Goal: Information Seeking & Learning: Learn about a topic

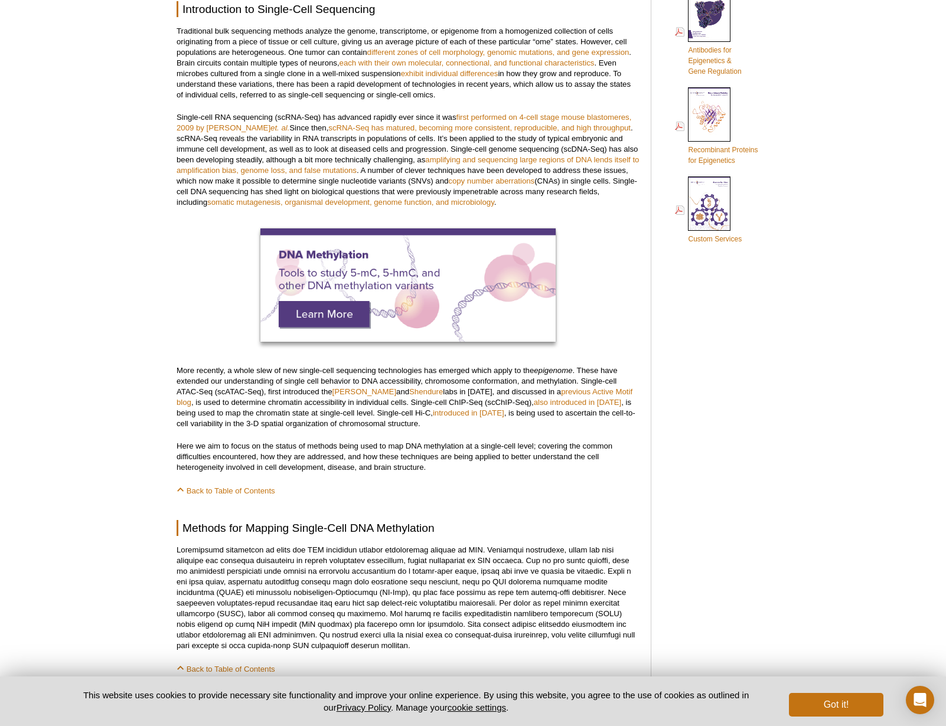
scroll to position [659, 0]
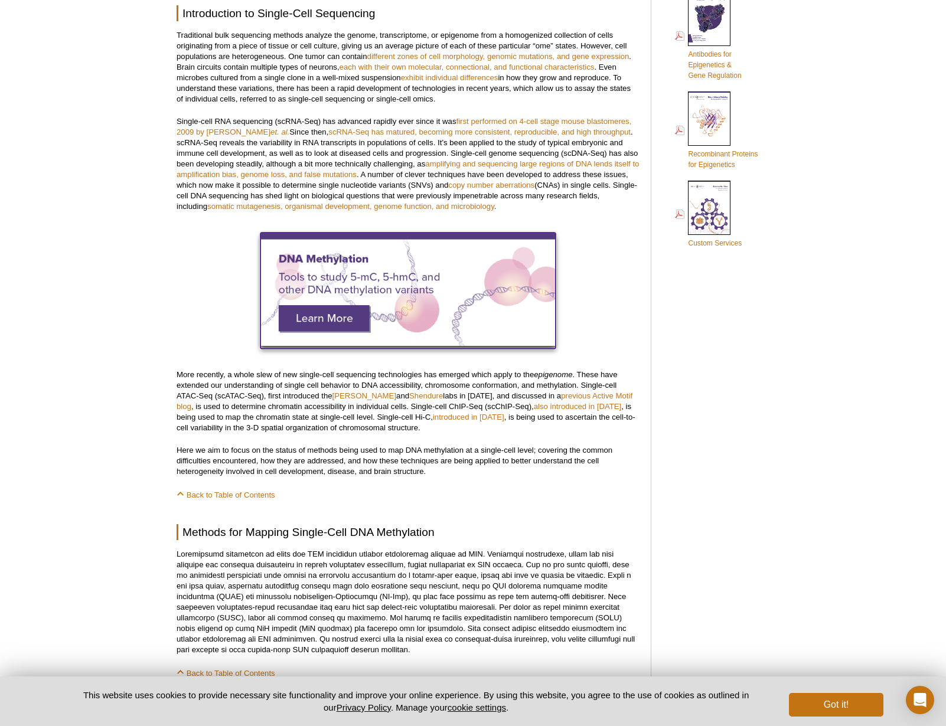
click at [331, 322] on img at bounding box center [407, 289] width 295 height 113
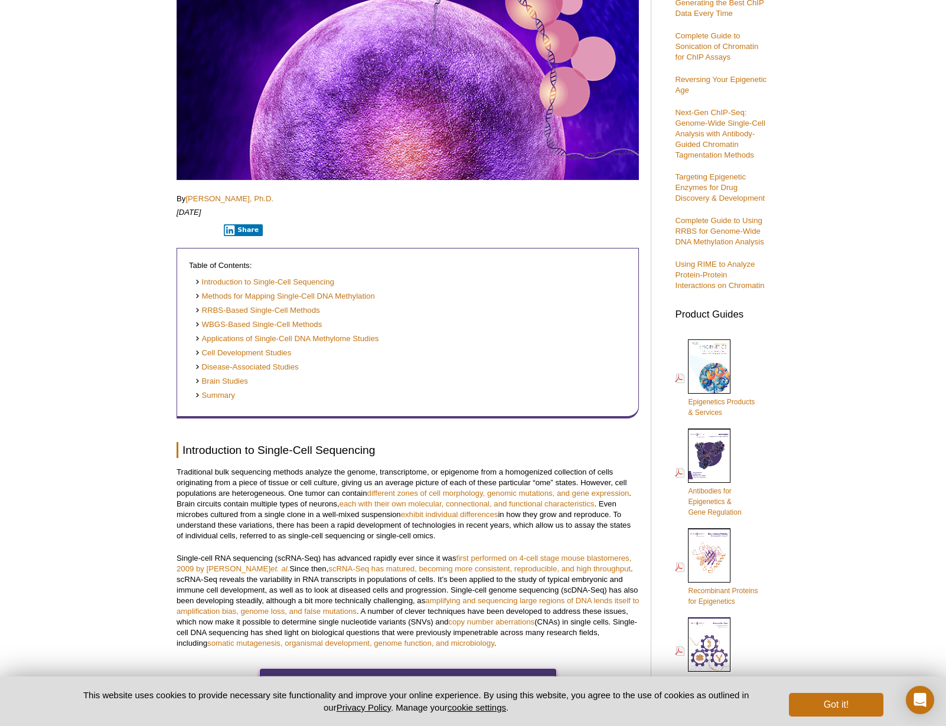
scroll to position [0, 0]
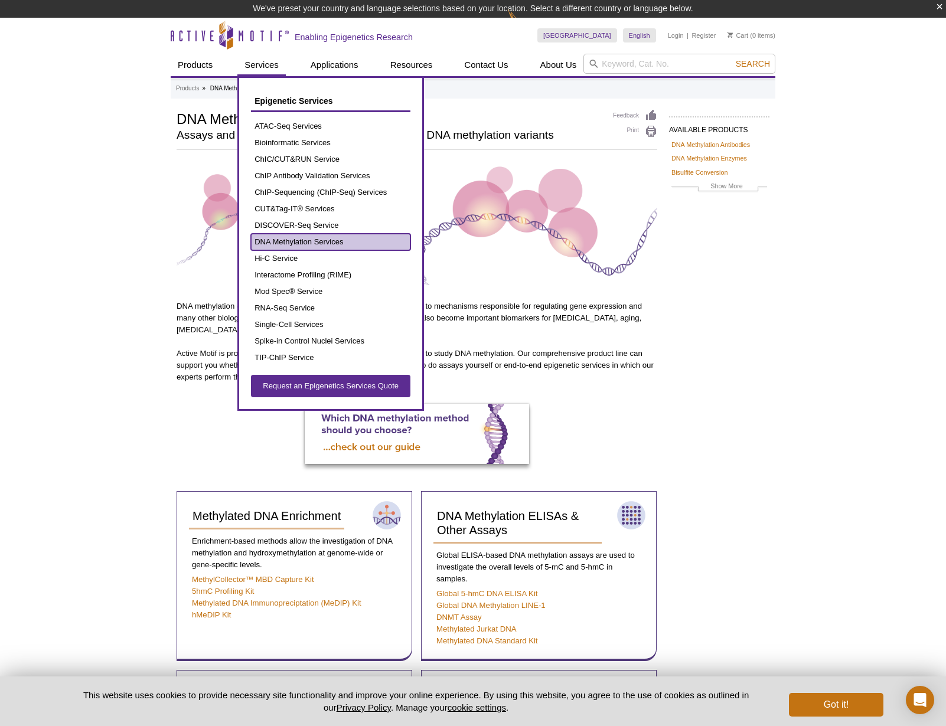
click at [309, 242] on link "DNA Methylation Services" at bounding box center [330, 242] width 159 height 17
click at [305, 243] on link "DNA Methylation Services" at bounding box center [330, 242] width 159 height 17
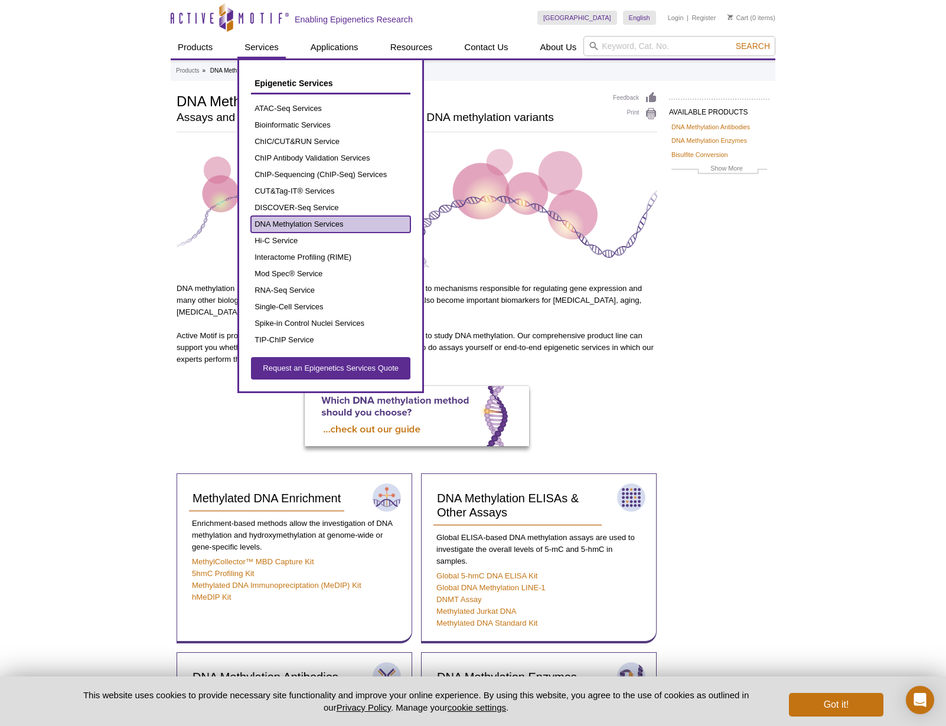
click at [303, 229] on link "DNA Methylation Services" at bounding box center [330, 224] width 159 height 17
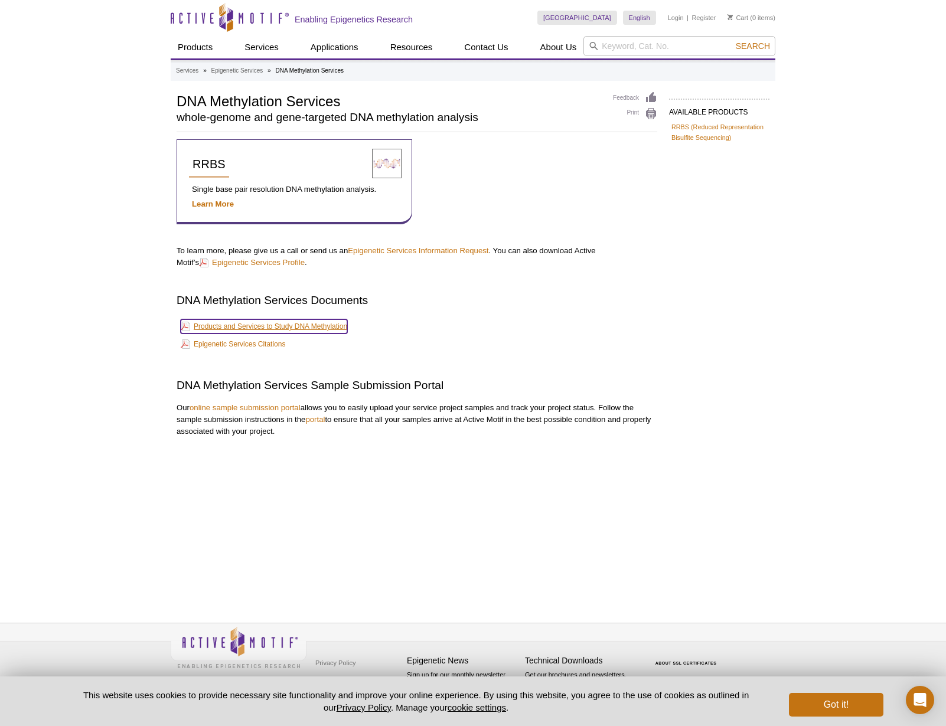
click at [287, 328] on link "Products and Services to Study DNA Methylation" at bounding box center [264, 326] width 167 height 14
